Goal: Information Seeking & Learning: Check status

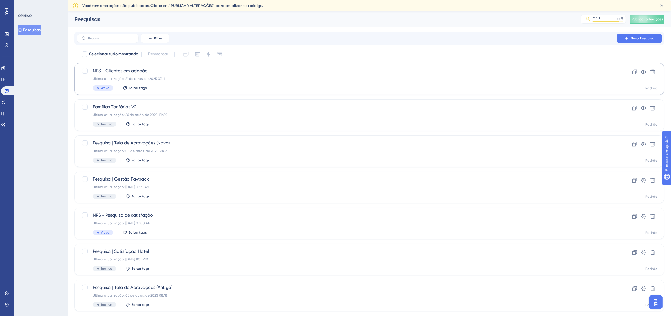
click at [164, 79] on div "✨ Guarde meu lugar!✨" at bounding box center [339, 146] width 677 height 321
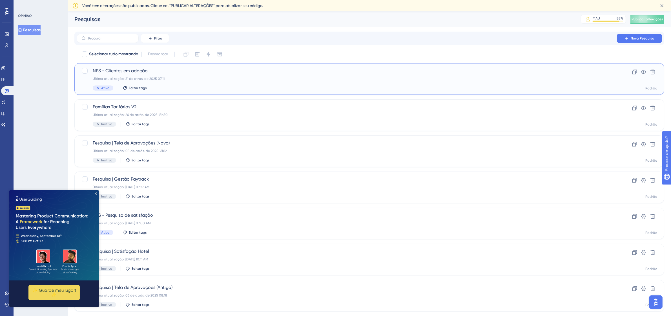
click at [212, 75] on div "NPS - Clientes em adoção Última atualização: 21 de atrás. de 2025 07:11 Ativo E…" at bounding box center [347, 78] width 508 height 23
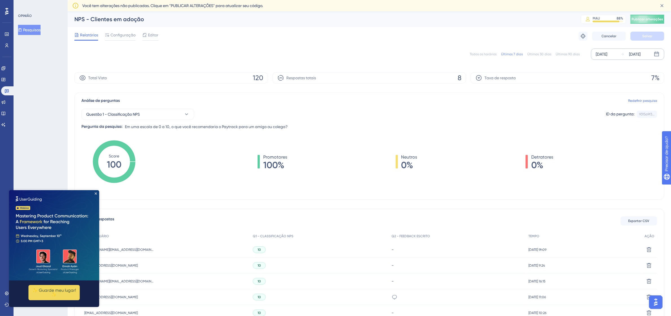
click at [607, 53] on font "[DATE]" at bounding box center [602, 54] width 12 height 5
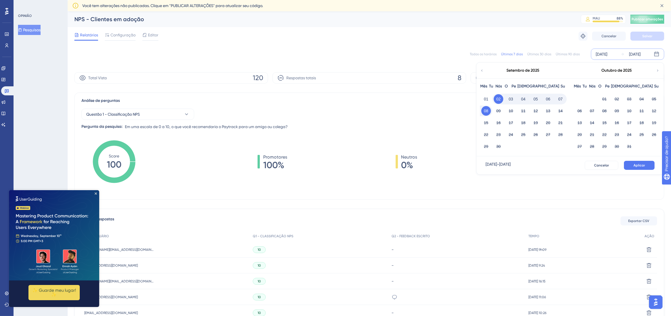
click at [482, 71] on icon at bounding box center [482, 70] width 4 height 5
click at [628, 100] on font "01" at bounding box center [629, 99] width 5 height 5
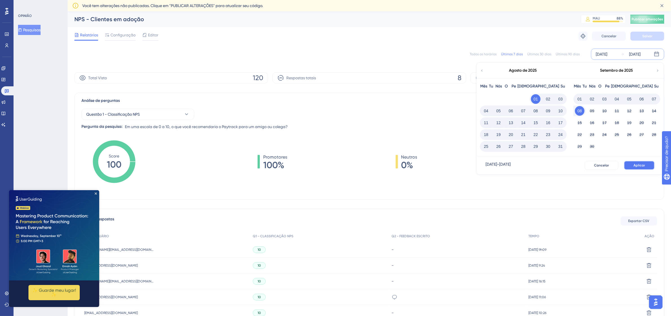
click at [642, 166] on font "Aplicar" at bounding box center [640, 165] width 12 height 4
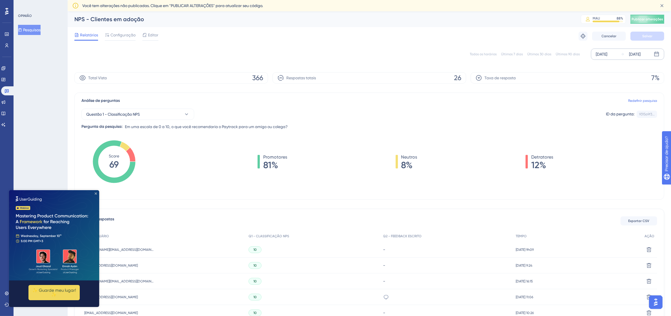
click at [96, 192] on icon "Fechar visualização" at bounding box center [96, 193] width 2 height 2
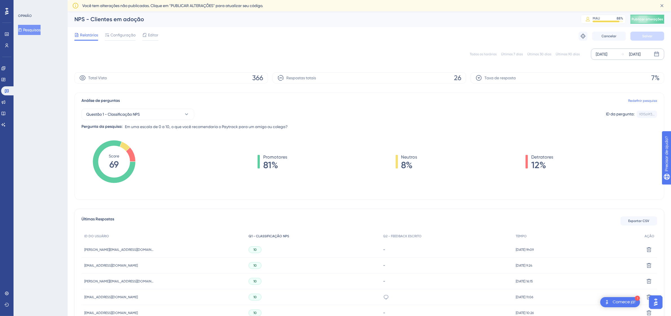
scroll to position [70, 0]
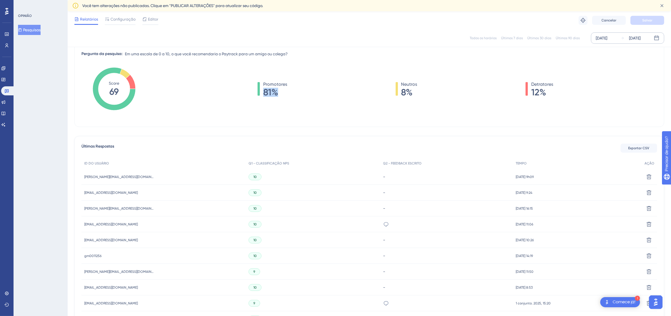
drag, startPoint x: 266, startPoint y: 88, endPoint x: 300, endPoint y: 89, distance: 34.1
click at [300, 89] on div "Promotores 81% Neutros 8% Detratores 12%" at bounding box center [406, 89] width 504 height 16
drag, startPoint x: 402, startPoint y: 91, endPoint x: 415, endPoint y: 92, distance: 12.8
click at [415, 92] on span "8%" at bounding box center [409, 92] width 16 height 9
click at [525, 97] on div "Promotores 81% Neutros 8% Detratores 12%" at bounding box center [406, 94] width 504 height 56
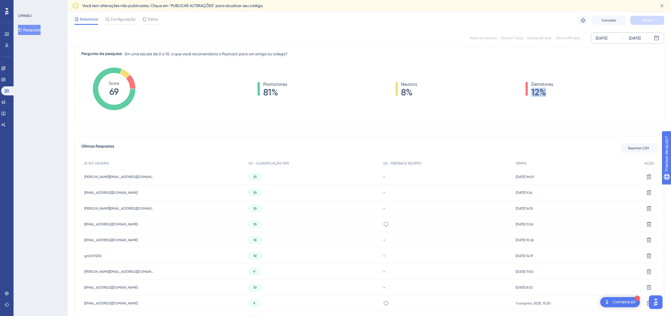
drag, startPoint x: 533, startPoint y: 90, endPoint x: 562, endPoint y: 89, distance: 28.8
click at [562, 89] on div "Promotores 81% Neutros 8% Detratores 12%" at bounding box center [406, 89] width 504 height 16
click at [557, 113] on div "Promotores 81% Neutros 8% Detratores 12%" at bounding box center [406, 94] width 504 height 56
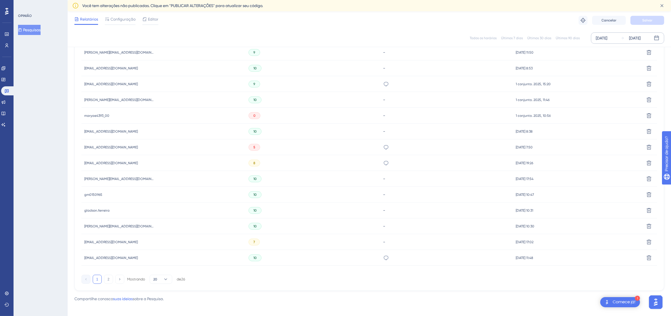
scroll to position [294, 0]
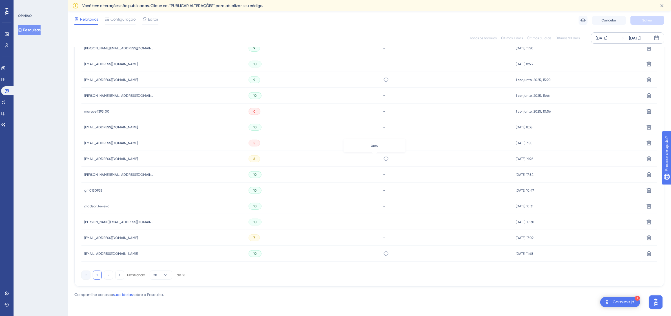
click at [383, 158] on icon at bounding box center [386, 159] width 6 height 6
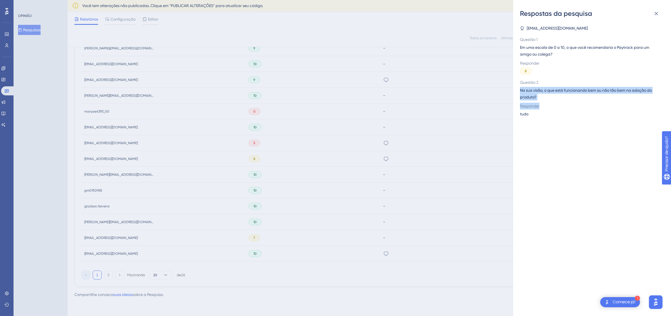
drag, startPoint x: 522, startPoint y: 90, endPoint x: 591, endPoint y: 106, distance: 71.2
click at [591, 106] on div "Questão 2 Na sua visão, o que está funcionando bem ou não tão bem na adoção do …" at bounding box center [590, 98] width 140 height 38
click at [604, 119] on div "[PERSON_NAME][EMAIL_ADDRESS][DOMAIN_NAME] Questão 1 Em uma escala de 0 a 10, o …" at bounding box center [594, 167] width 149 height 298
drag, startPoint x: 583, startPoint y: 86, endPoint x: 611, endPoint y: 110, distance: 36.6
click at [613, 88] on div "Questão 2 Na sua visão, o que está funcionando bem ou não tão bem na adoção do …" at bounding box center [590, 89] width 140 height 21
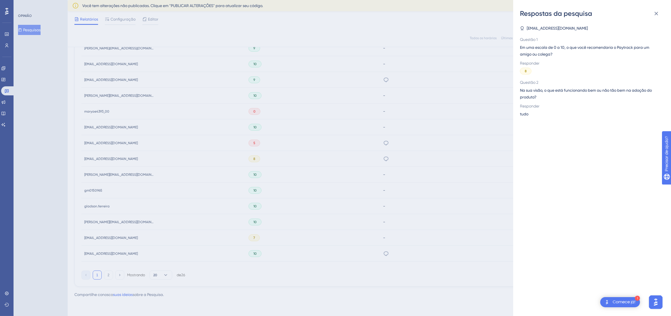
click at [613, 114] on div "tudo" at bounding box center [590, 113] width 140 height 7
click at [590, 190] on div "[PERSON_NAME][EMAIL_ADDRESS][DOMAIN_NAME] Questão 1 Em uma escala de 0 a 10, o …" at bounding box center [594, 167] width 149 height 298
click at [654, 16] on icon at bounding box center [656, 13] width 7 height 7
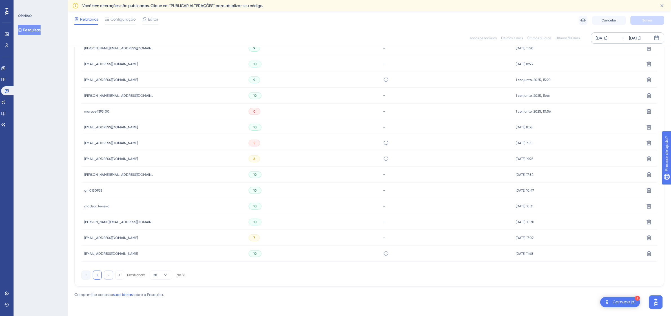
click at [107, 277] on button "2" at bounding box center [108, 274] width 9 height 9
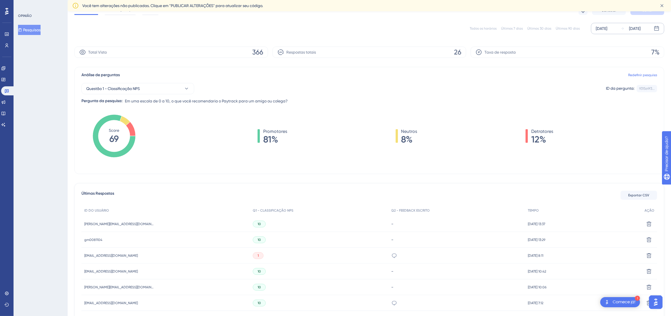
scroll to position [0, 0]
